Goal: Task Accomplishment & Management: Use online tool/utility

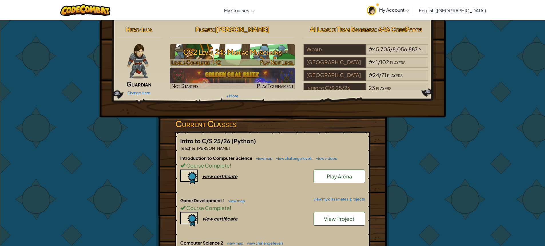
click at [253, 53] on h3 "CS2 Level 24: Maniac Munchkins" at bounding box center [232, 51] width 125 height 13
